Goal: Task Accomplishment & Management: Manage account settings

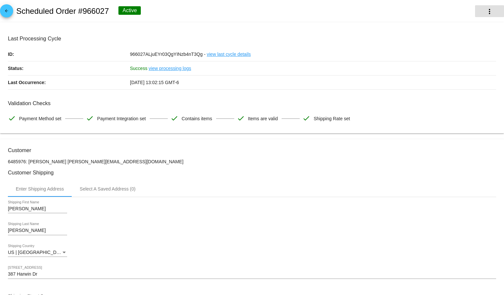
click at [475, 5] on button "more_vert" at bounding box center [489, 11] width 29 height 12
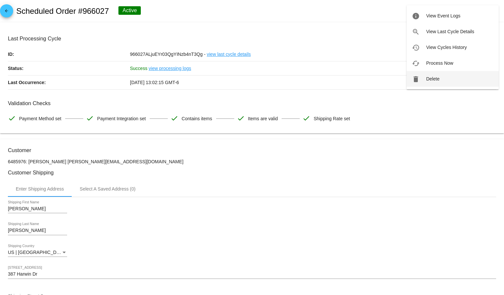
click at [445, 76] on button "delete Delete" at bounding box center [453, 79] width 92 height 16
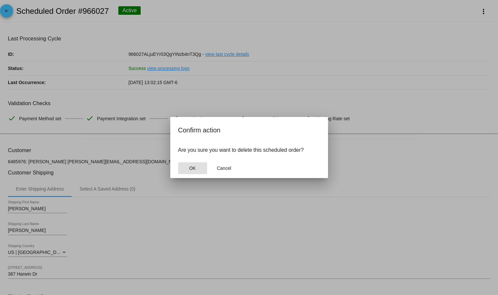
click at [183, 168] on button "OK" at bounding box center [192, 169] width 29 height 12
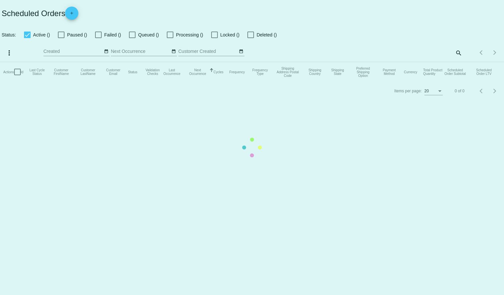
checkbox input "true"
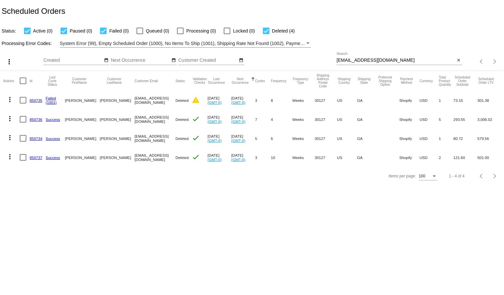
click at [356, 57] on div "[EMAIL_ADDRESS][DOMAIN_NAME] Search" at bounding box center [396, 58] width 119 height 13
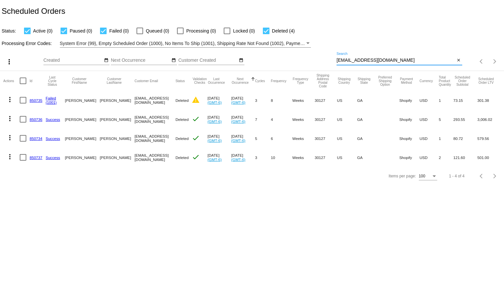
click at [358, 59] on input "[EMAIL_ADDRESS][DOMAIN_NAME]" at bounding box center [396, 60] width 119 height 5
paste input "[PERSON_NAME][EMAIL_ADDRESS]"
type input "[PERSON_NAME][EMAIL_ADDRESS][DOMAIN_NAME]"
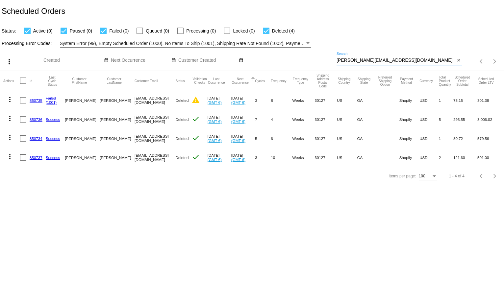
click at [381, 44] on div "Processing Error Codes: System Error (99), Empty Scheduled Order (1000), No Ite…" at bounding box center [252, 41] width 504 height 13
